Goal: Information Seeking & Learning: Learn about a topic

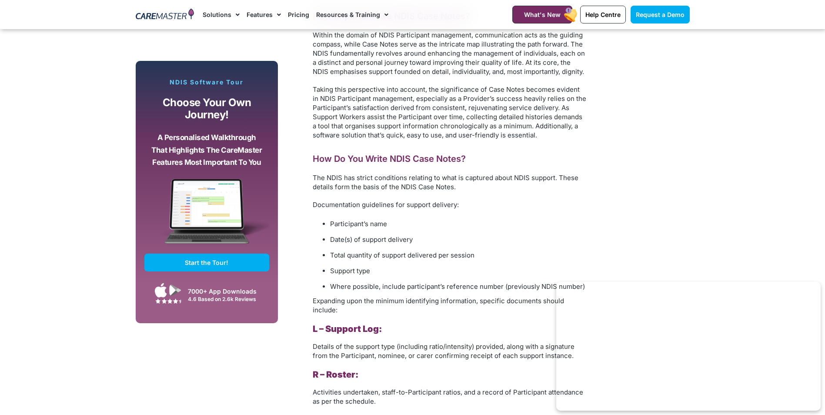
scroll to position [826, 0]
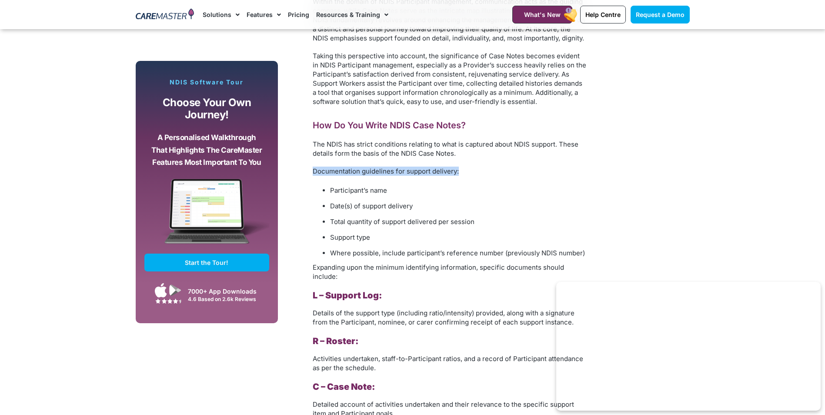
drag, startPoint x: 291, startPoint y: 180, endPoint x: 287, endPoint y: 174, distance: 7.2
drag, startPoint x: 287, startPoint y: 174, endPoint x: 294, endPoint y: 200, distance: 27.0
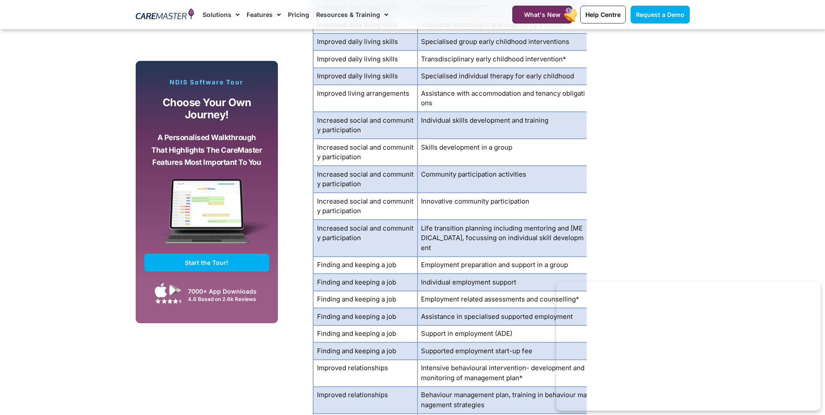
scroll to position [2044, 0]
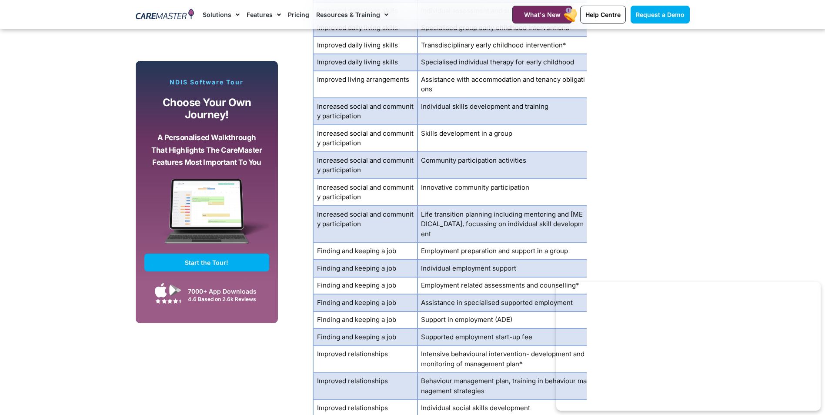
click at [444, 97] on td "Assistance with accommodation and tenancy obligations" at bounding box center [503, 84] width 173 height 27
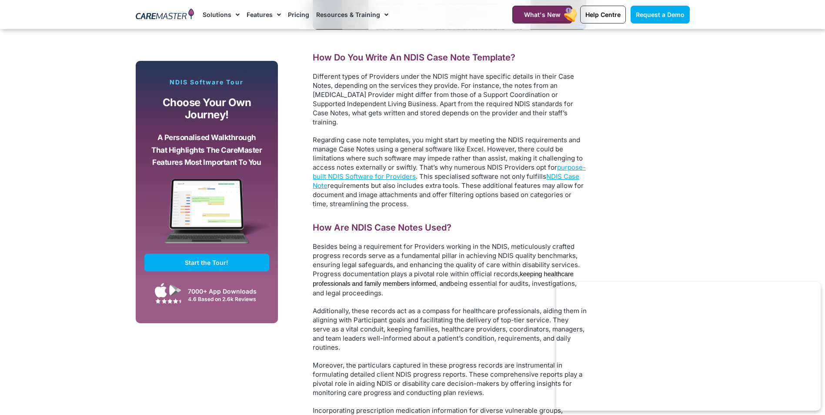
scroll to position [2617, 0]
click at [390, 162] on span "purpose-built NDIS Software for Providers" at bounding box center [449, 170] width 273 height 17
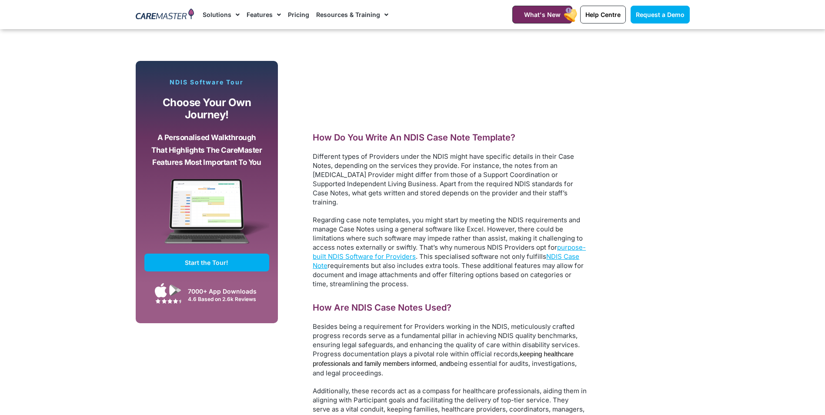
scroll to position [2609, 0]
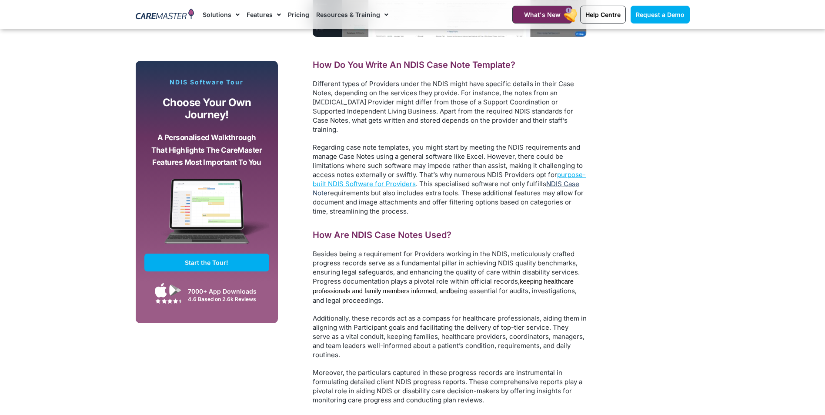
click at [320, 180] on span "NDIS Case Note" at bounding box center [446, 188] width 267 height 17
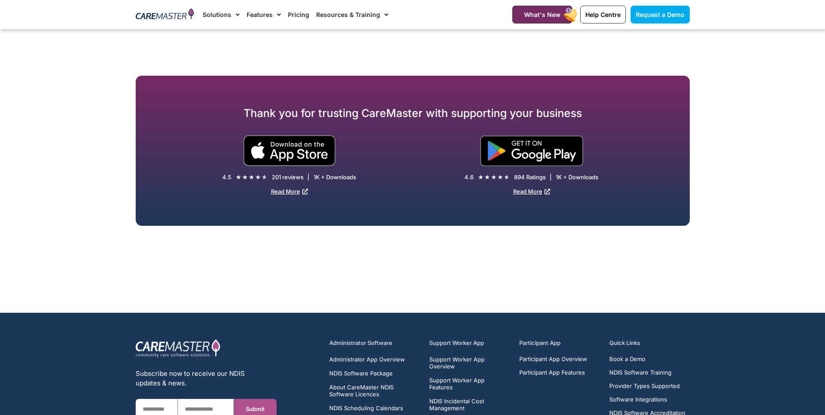
scroll to position [4131, 0]
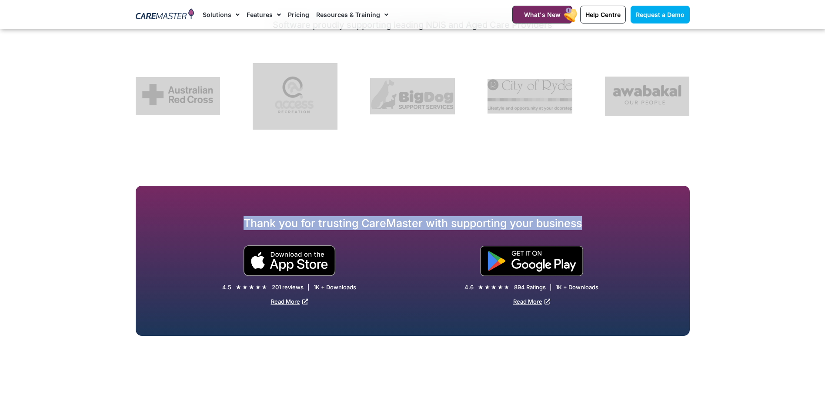
drag, startPoint x: 601, startPoint y: 110, endPoint x: 604, endPoint y: 199, distance: 88.7
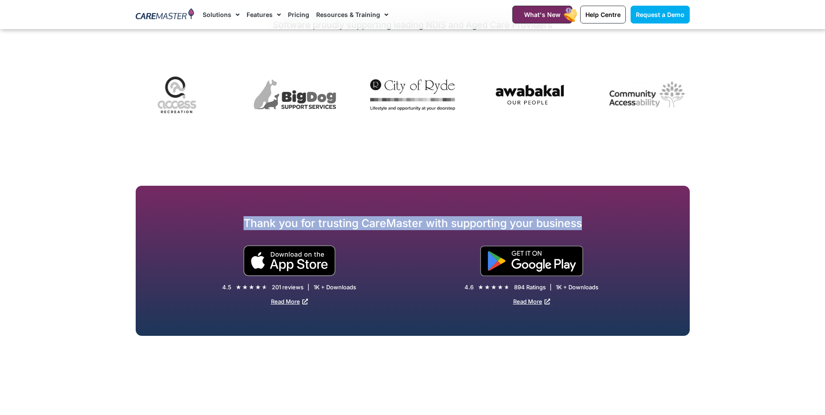
click at [116, 294] on section "Thank you for trusting CareMaster with supporting your business 4.5 ★ ★ ★ ★ ★ 4…" at bounding box center [412, 261] width 825 height 150
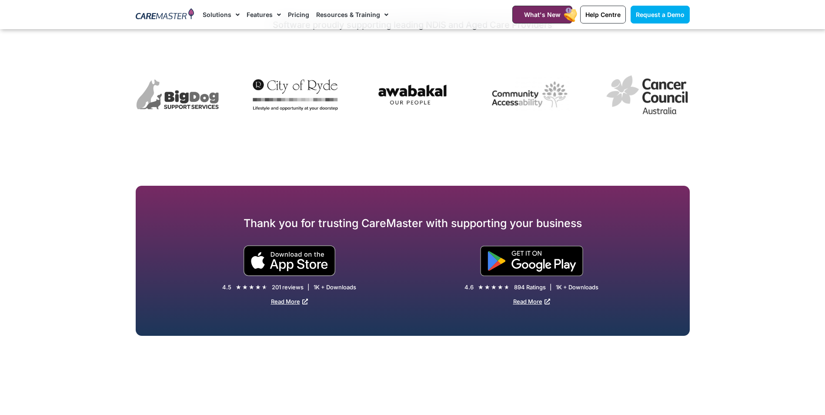
drag, startPoint x: 185, startPoint y: 302, endPoint x: 89, endPoint y: 298, distance: 96.2
click at [163, 305] on div "4.5 ★ ★ ★ ★ ★ 4.5/5 201 reviews | 1K + Downloads Read More" at bounding box center [274, 294] width 277 height 23
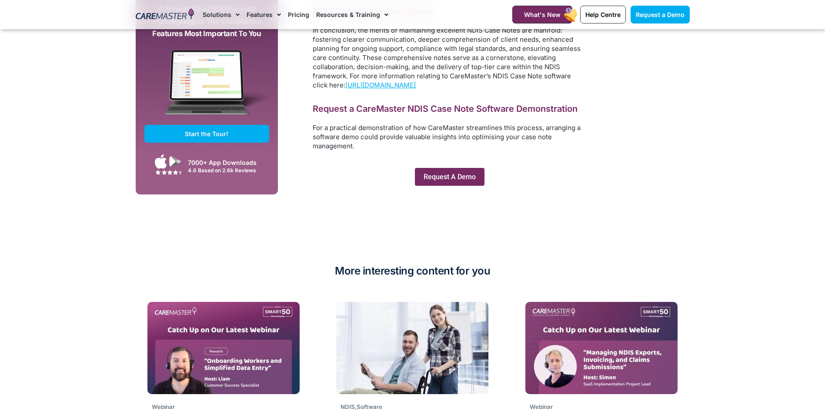
scroll to position [5261, 0]
